Goal: Transaction & Acquisition: Download file/media

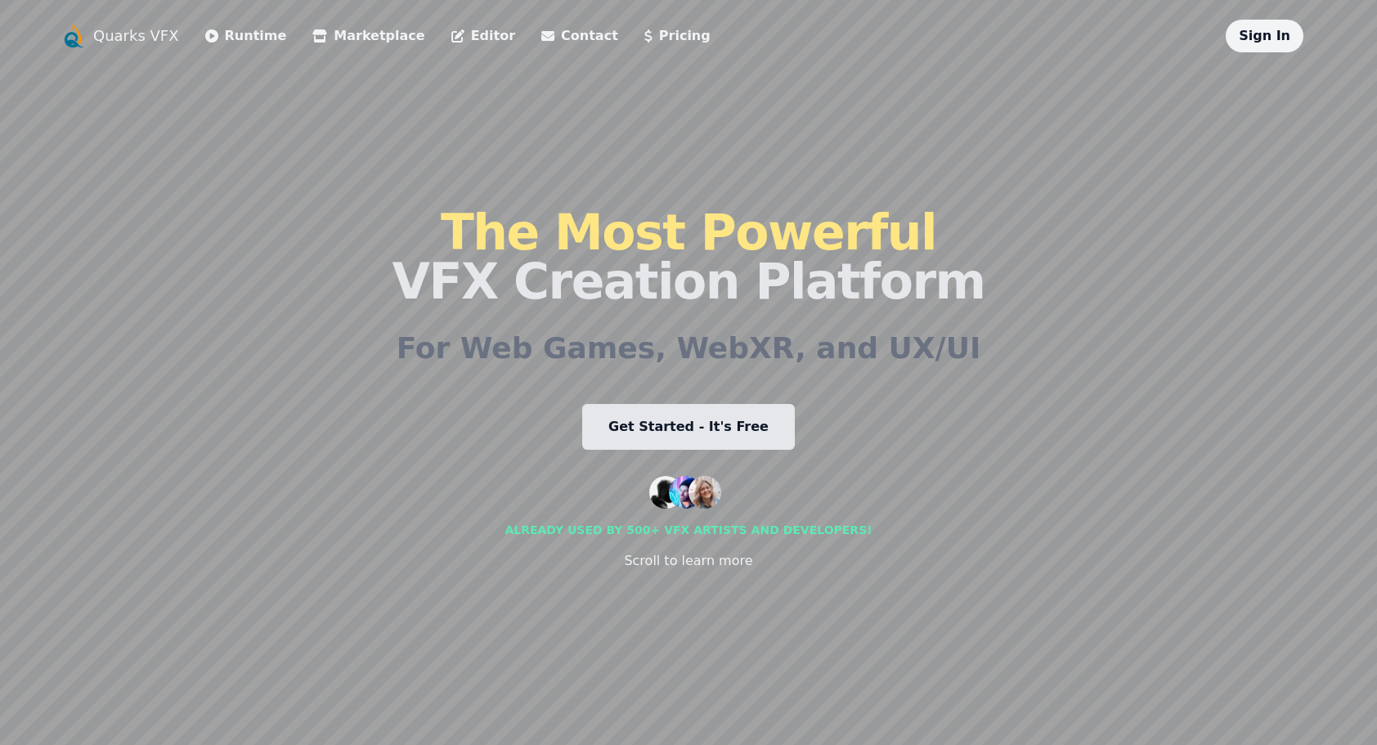
click at [479, 29] on link "Editor" at bounding box center [484, 36] width 64 height 20
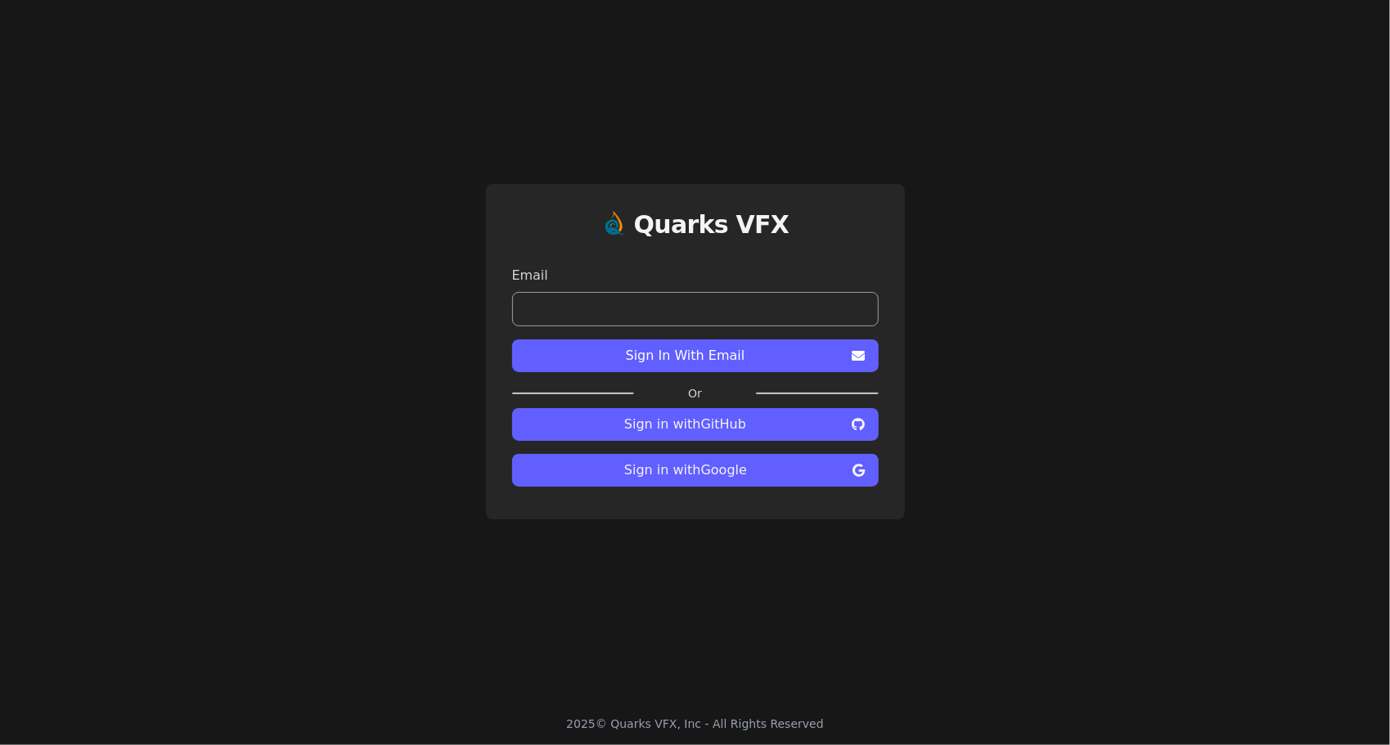
click at [701, 431] on span "Sign in with GitHub" at bounding box center [685, 425] width 321 height 20
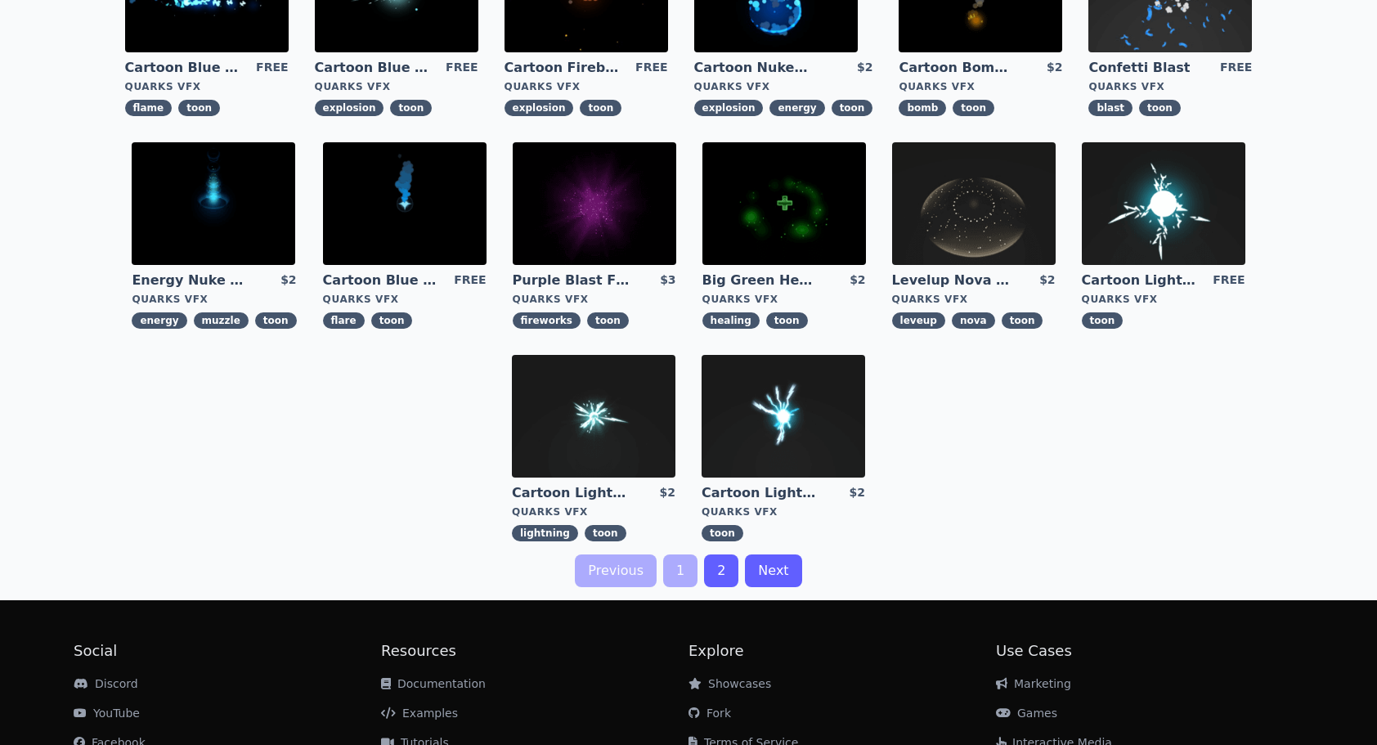
scroll to position [164, 0]
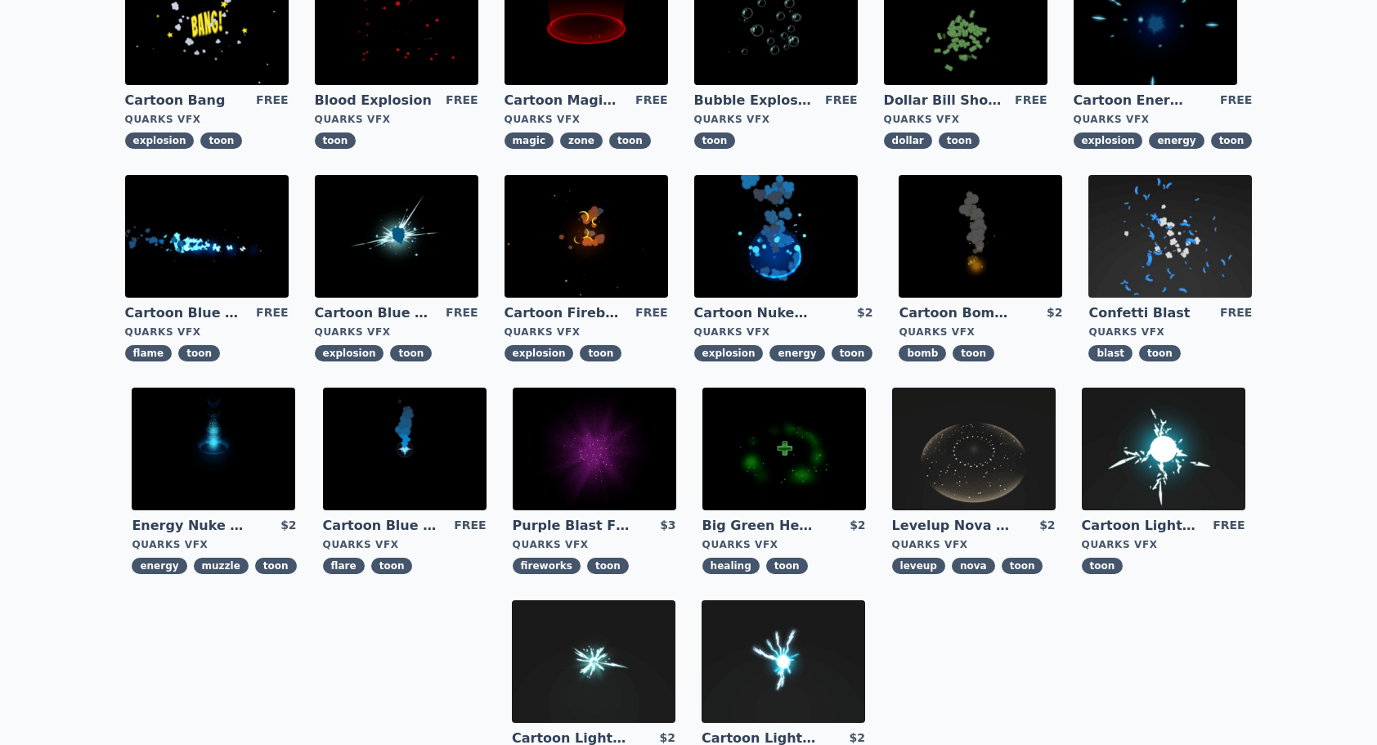
click at [986, 324] on div "Cartoon Bomb Fuse $2 Quarks VFX bomb toon" at bounding box center [981, 332] width 164 height 57
click at [980, 316] on link "Cartoon Bomb Fuse" at bounding box center [958, 313] width 118 height 18
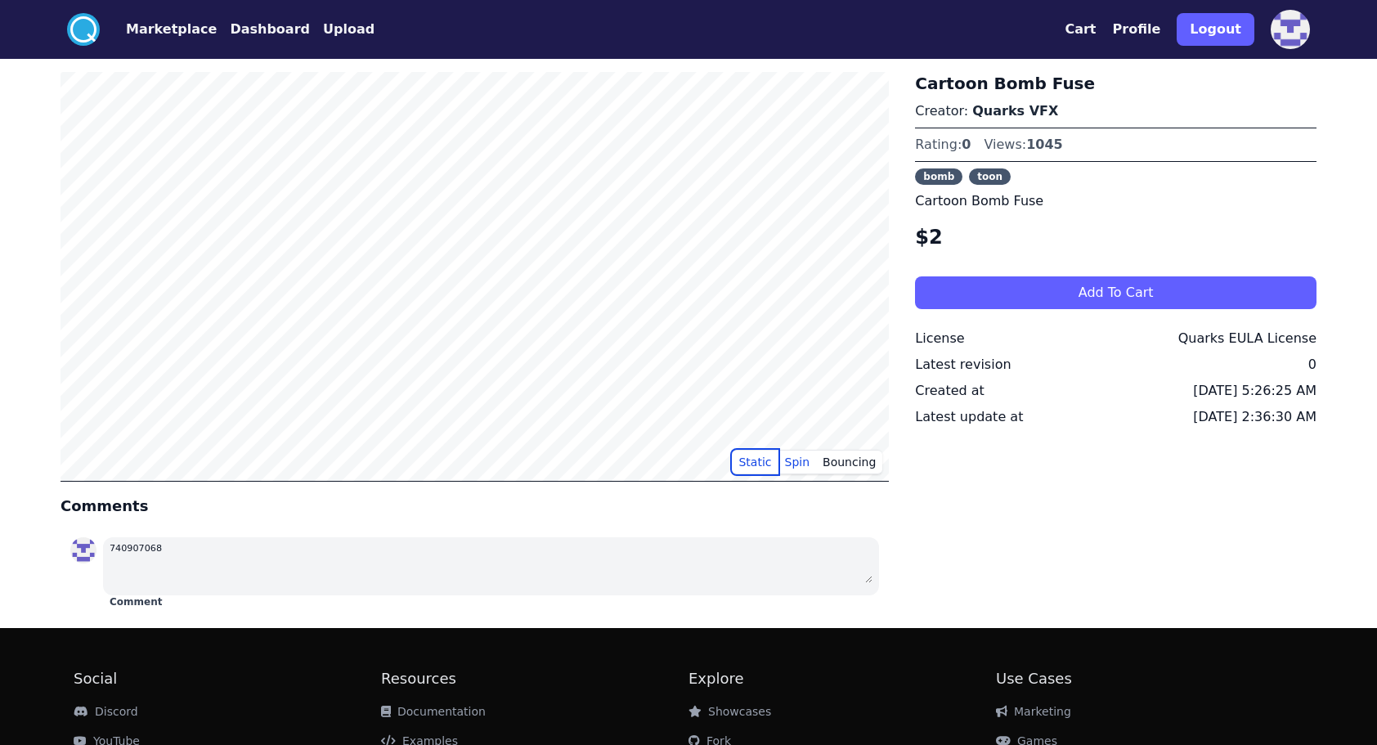
click at [753, 455] on button "Static" at bounding box center [755, 462] width 46 height 25
click at [811, 467] on button "Spin" at bounding box center [798, 462] width 38 height 25
click at [840, 463] on button "Bouncing" at bounding box center [849, 462] width 66 height 25
click at [767, 461] on button "Static" at bounding box center [755, 462] width 46 height 25
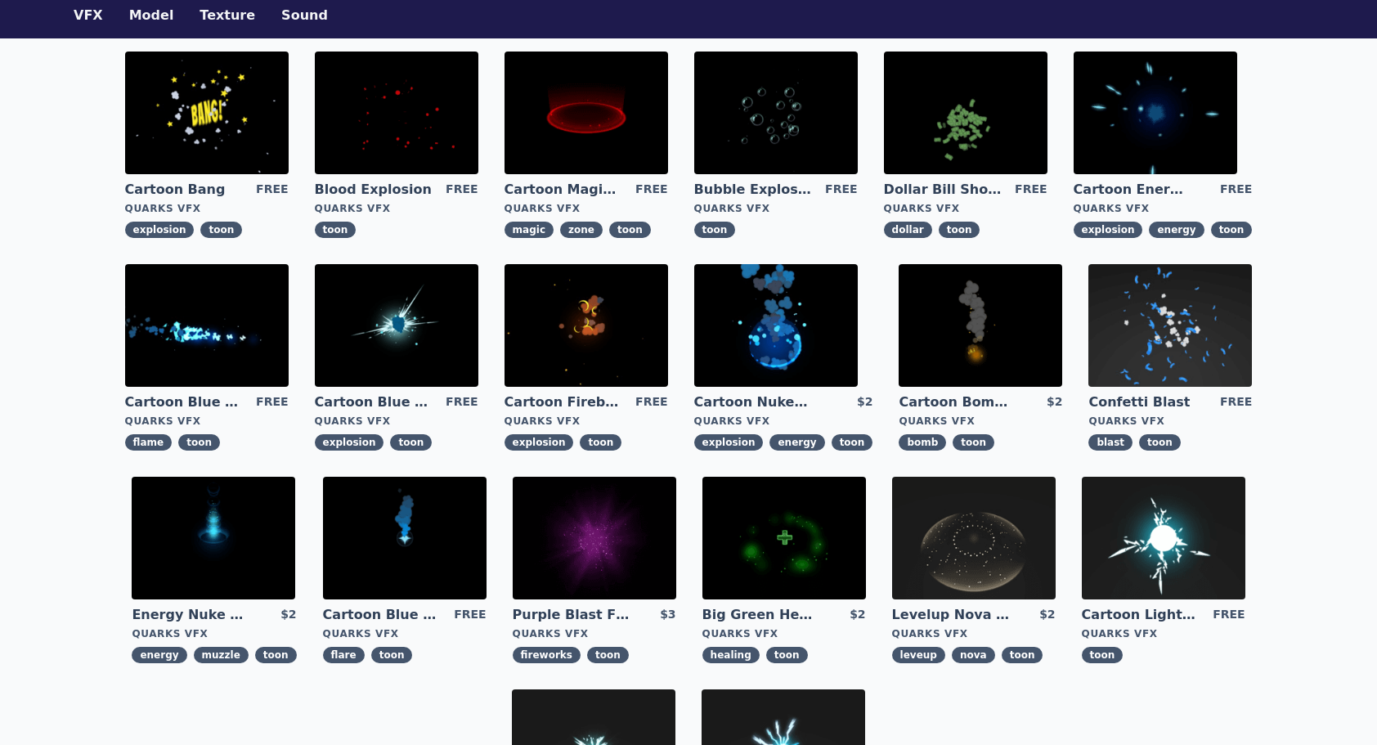
scroll to position [167, 0]
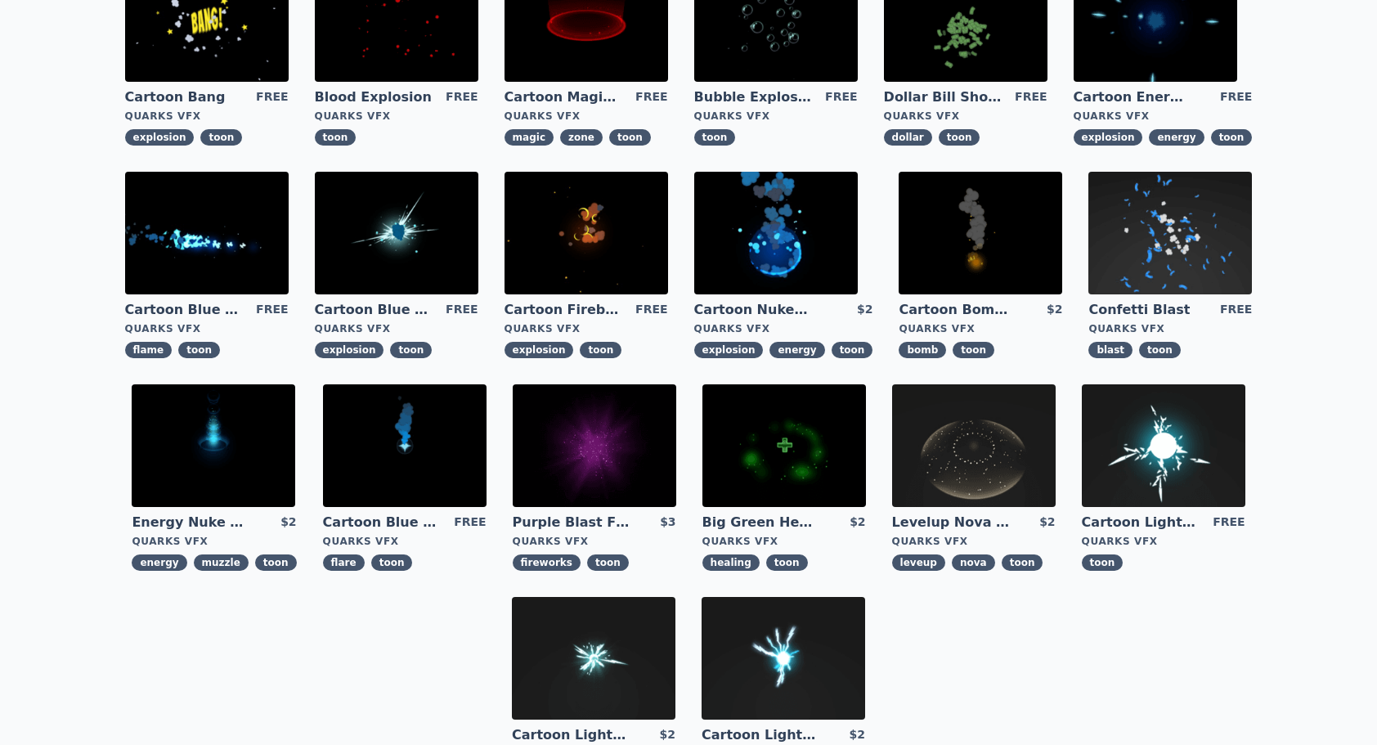
click at [247, 270] on img at bounding box center [207, 233] width 164 height 123
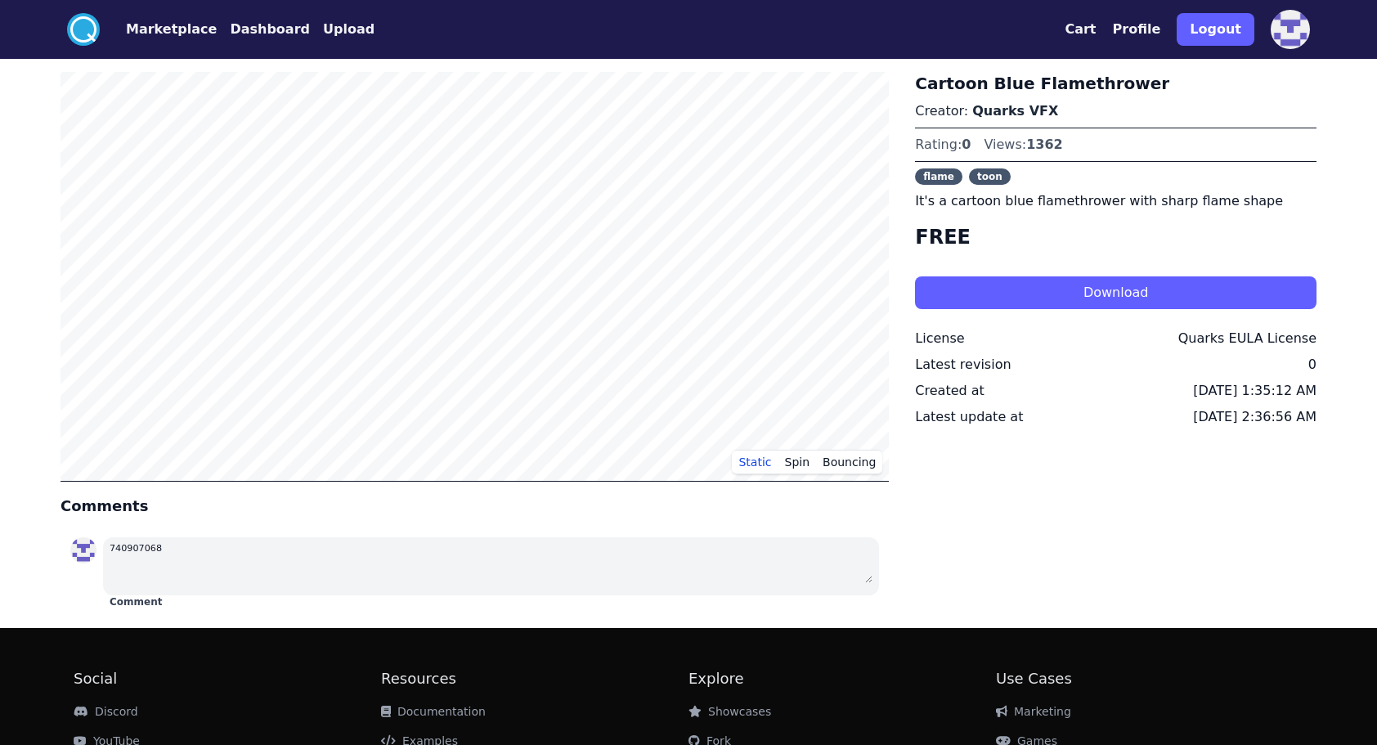
click at [1086, 285] on button "Download" at bounding box center [1116, 292] width 402 height 33
